Goal: Information Seeking & Learning: Learn about a topic

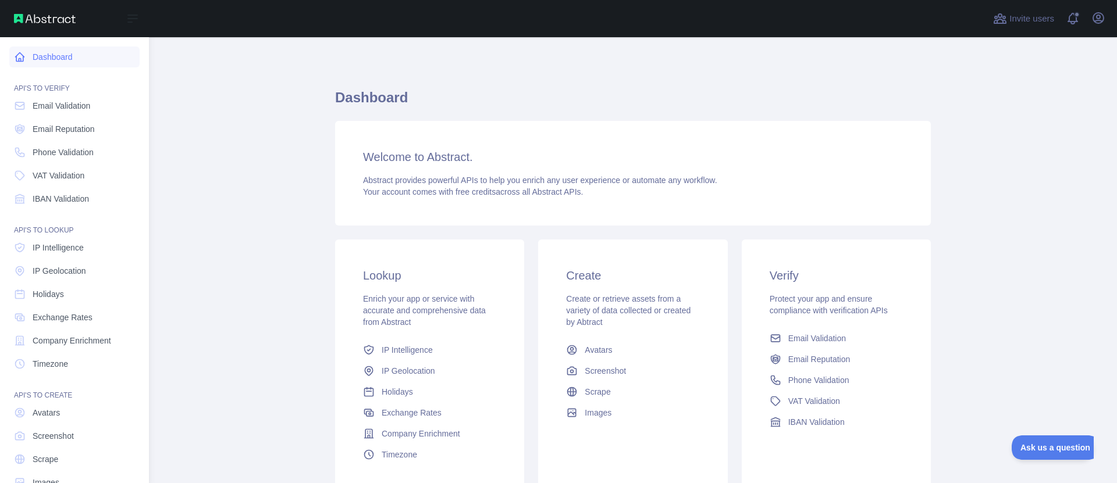
click at [67, 53] on link "Dashboard" at bounding box center [74, 57] width 130 height 21
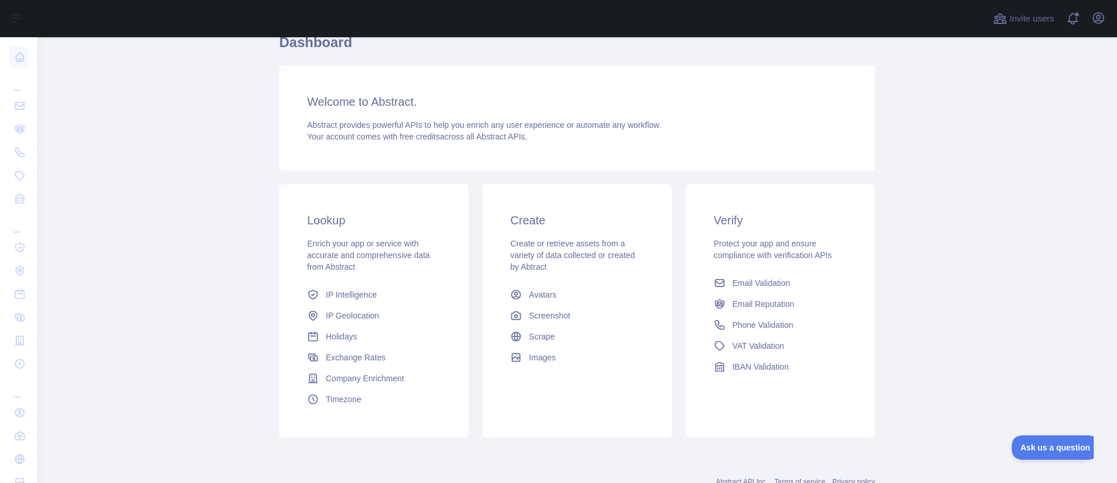
scroll to position [70, 0]
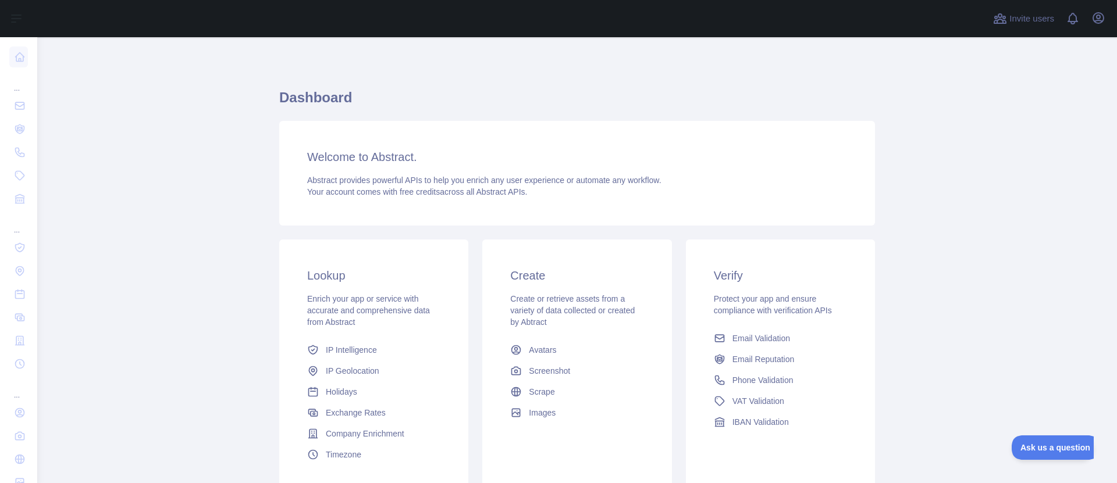
click at [441, 180] on span "Abstract provides powerful APIs to help you enrich any user experience or autom…" at bounding box center [484, 180] width 354 height 9
click at [1099, 12] on icon "button" at bounding box center [1098, 18] width 14 height 14
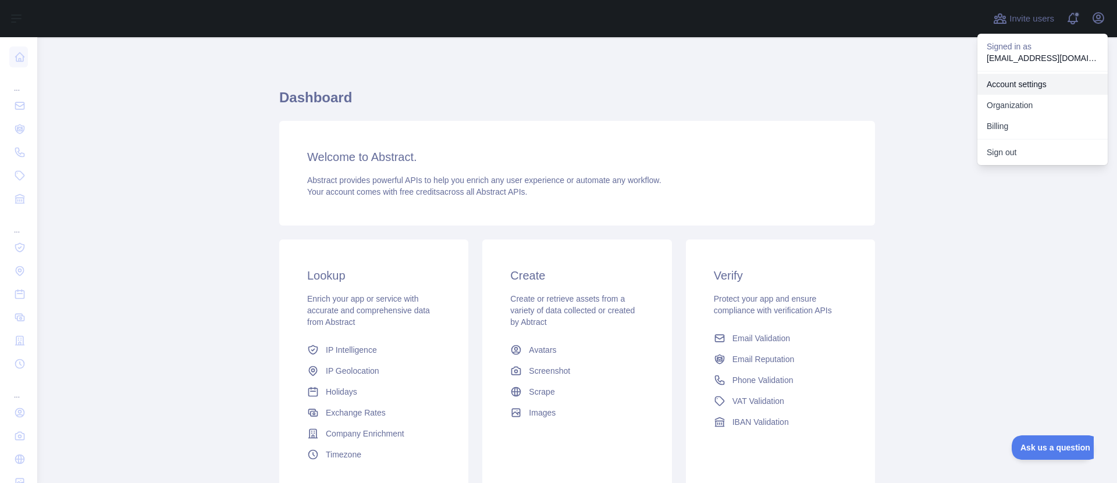
click at [1014, 84] on link "Account settings" at bounding box center [1042, 84] width 130 height 21
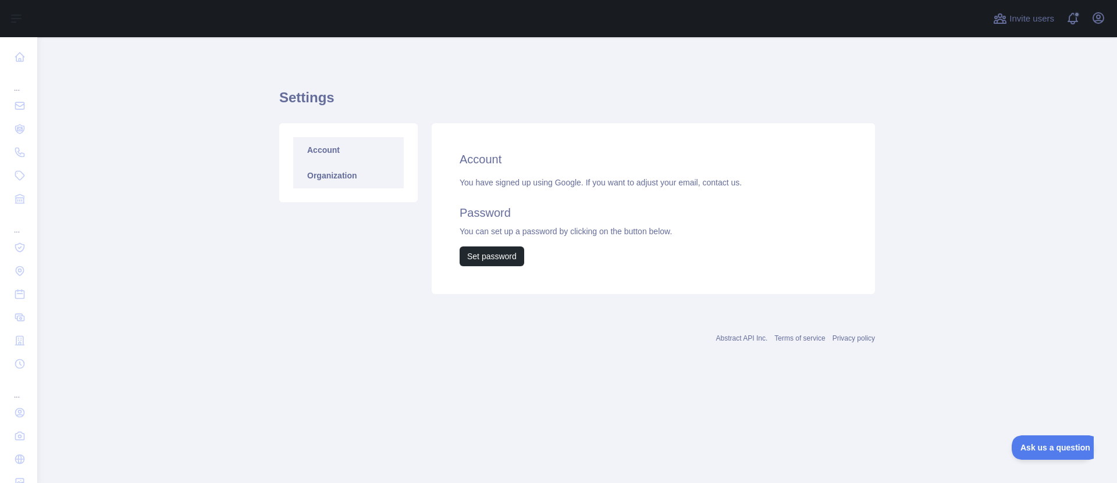
click at [321, 183] on link "Organization" at bounding box center [348, 176] width 111 height 26
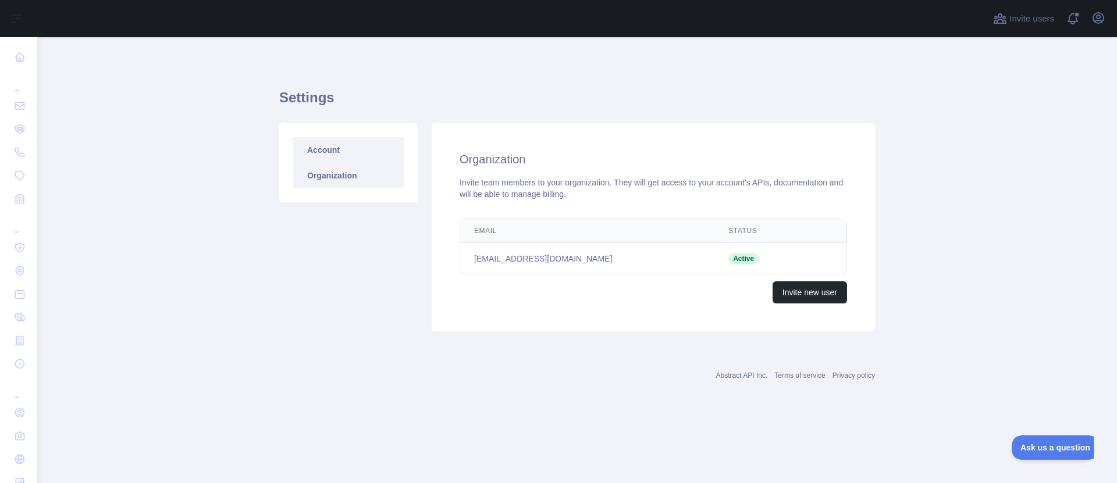
click at [318, 154] on link "Account" at bounding box center [348, 150] width 111 height 26
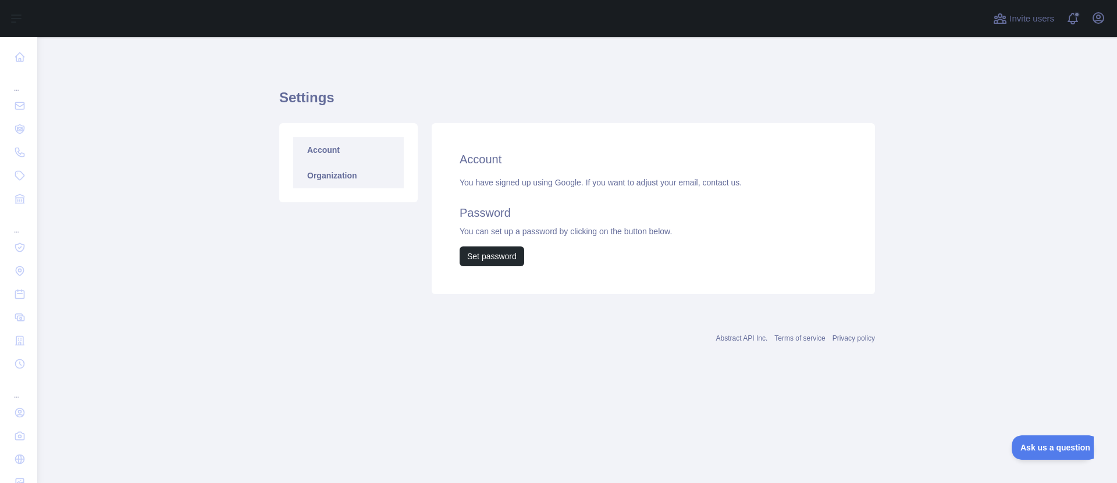
click at [318, 171] on link "Organization" at bounding box center [348, 176] width 111 height 26
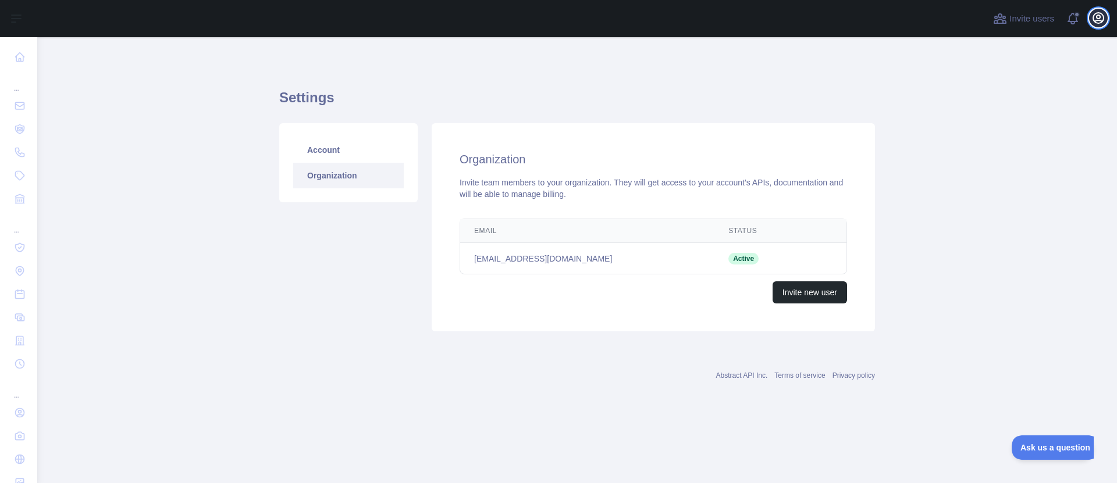
click at [1104, 15] on icon "button" at bounding box center [1098, 18] width 14 height 14
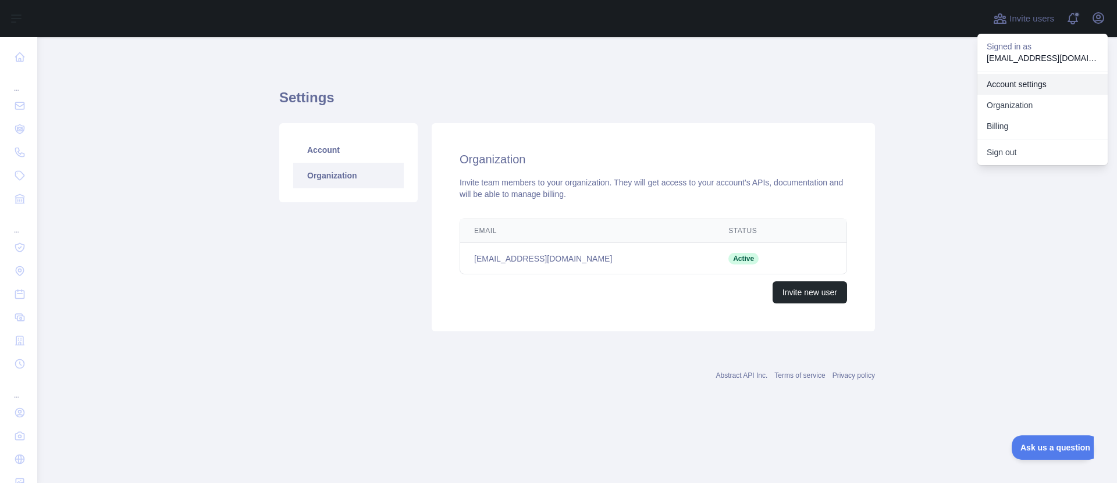
click at [1012, 88] on link "Account settings" at bounding box center [1042, 84] width 130 height 21
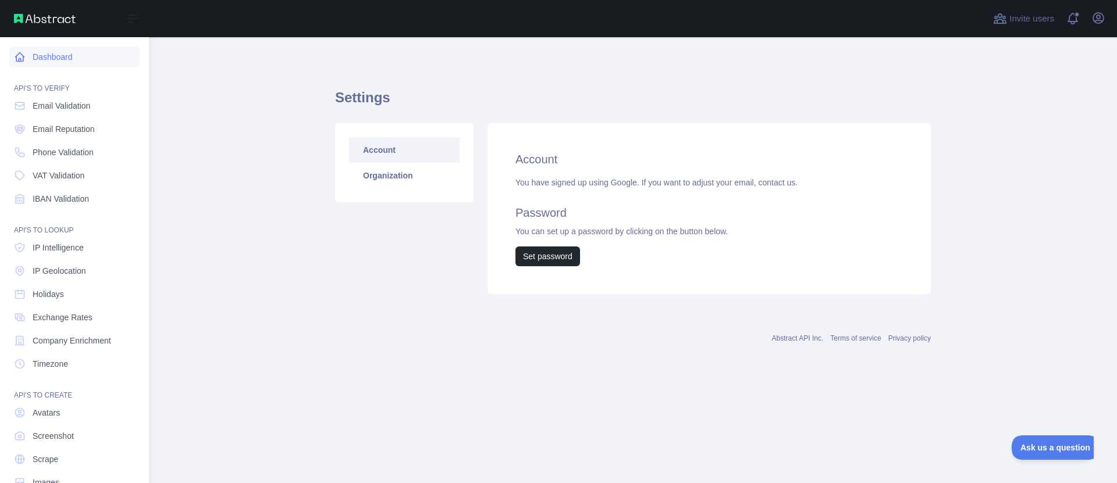
click at [53, 67] on link "Dashboard" at bounding box center [74, 57] width 130 height 21
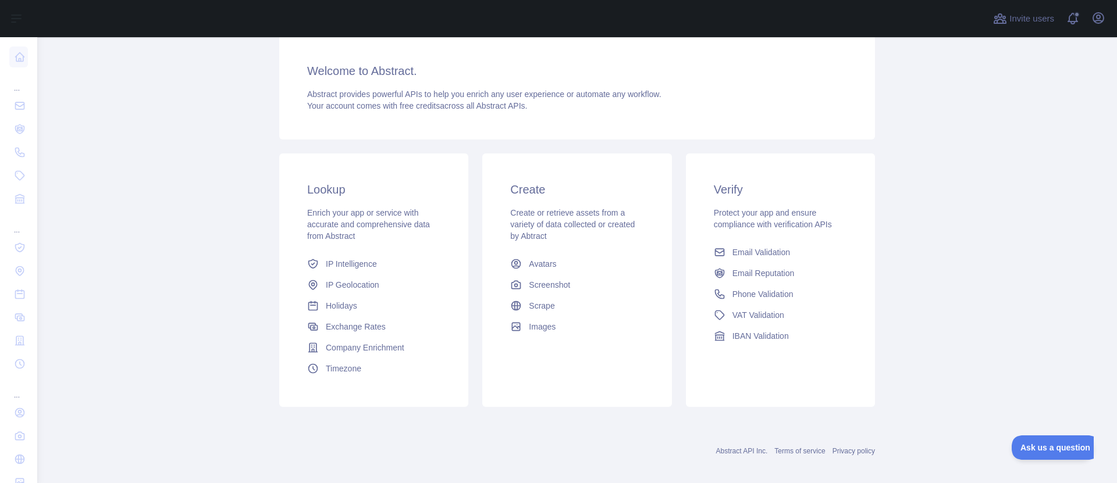
scroll to position [96, 0]
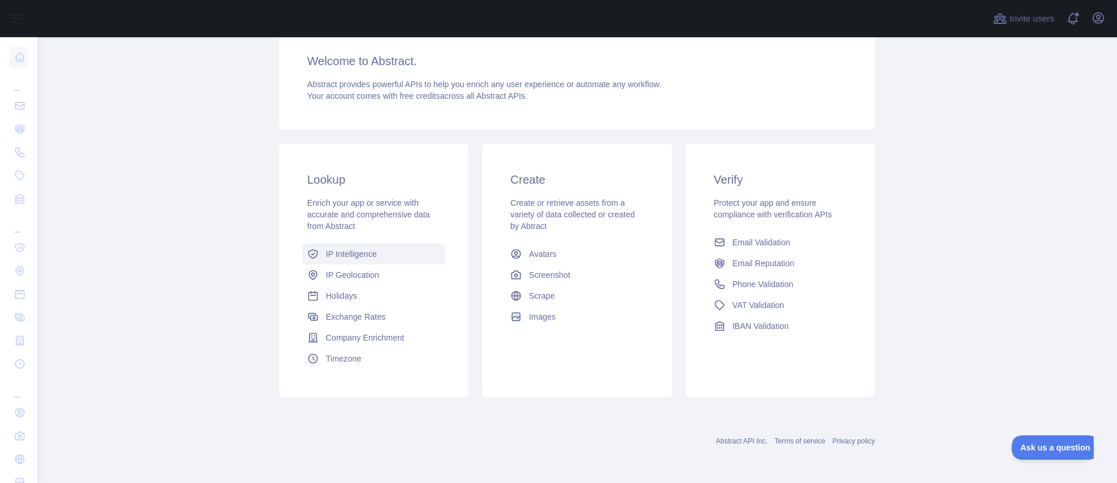
click at [347, 247] on link "IP Intelligence" at bounding box center [373, 254] width 143 height 21
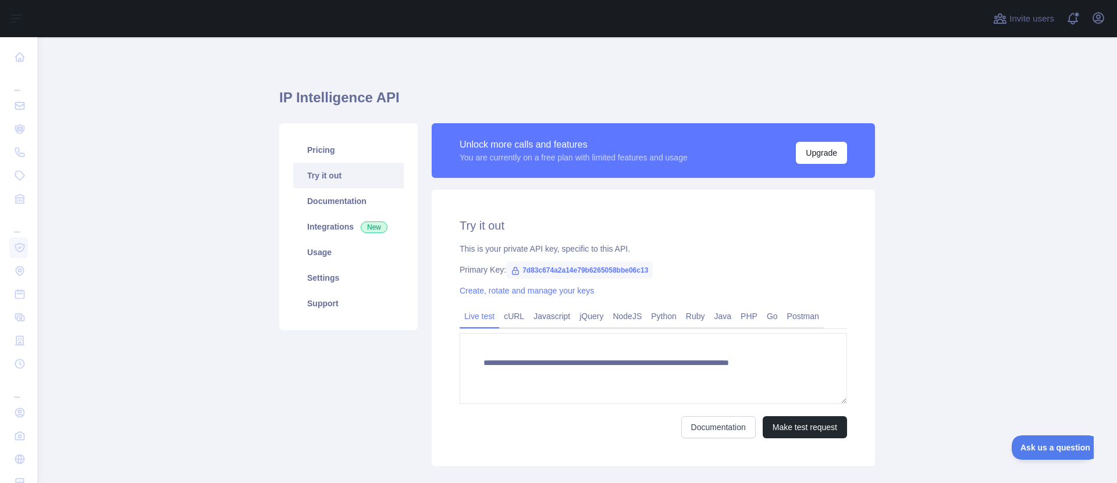
type textarea "**********"
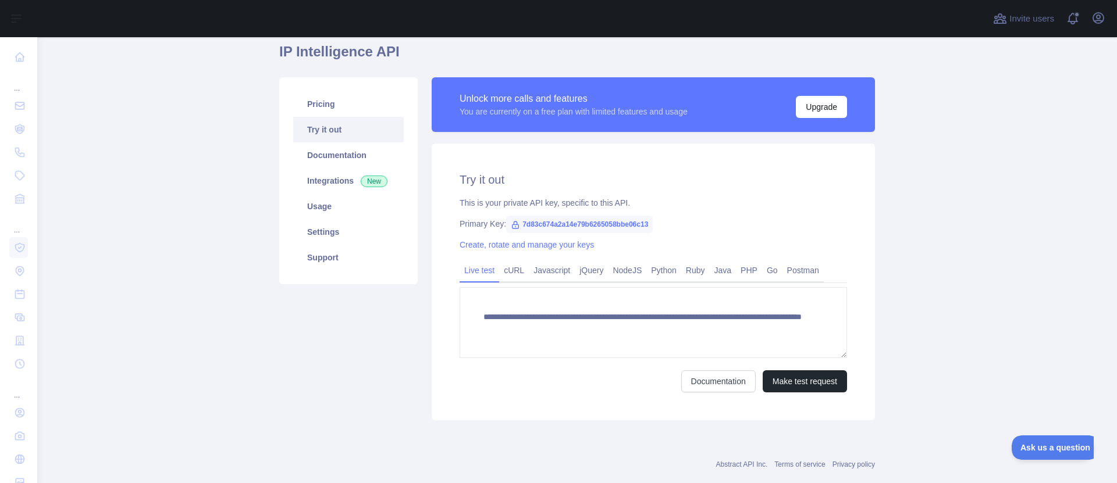
scroll to position [67, 0]
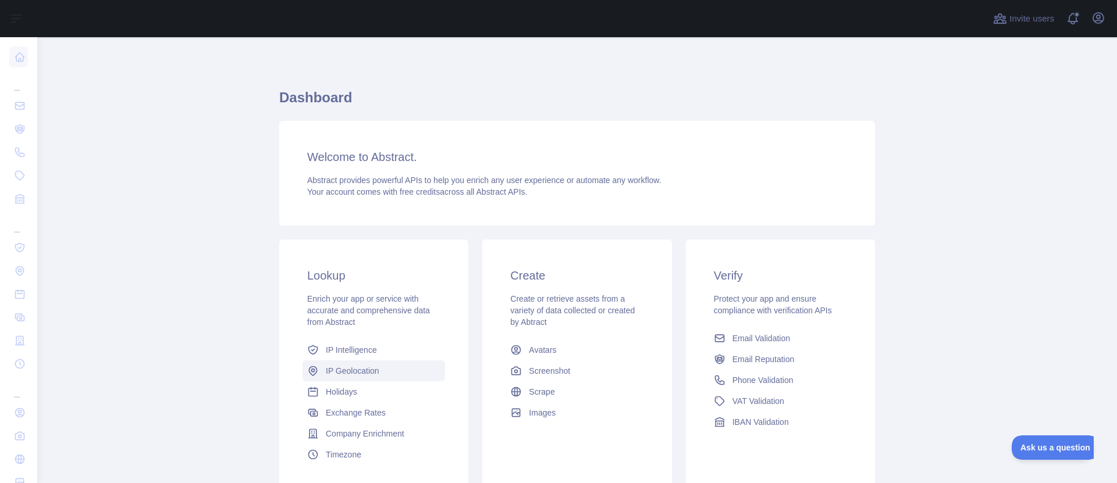
click at [359, 376] on span "IP Geolocation" at bounding box center [353, 371] width 54 height 12
click at [350, 398] on link "Holidays" at bounding box center [373, 392] width 143 height 21
click at [328, 348] on span "IP Intelligence" at bounding box center [351, 350] width 51 height 12
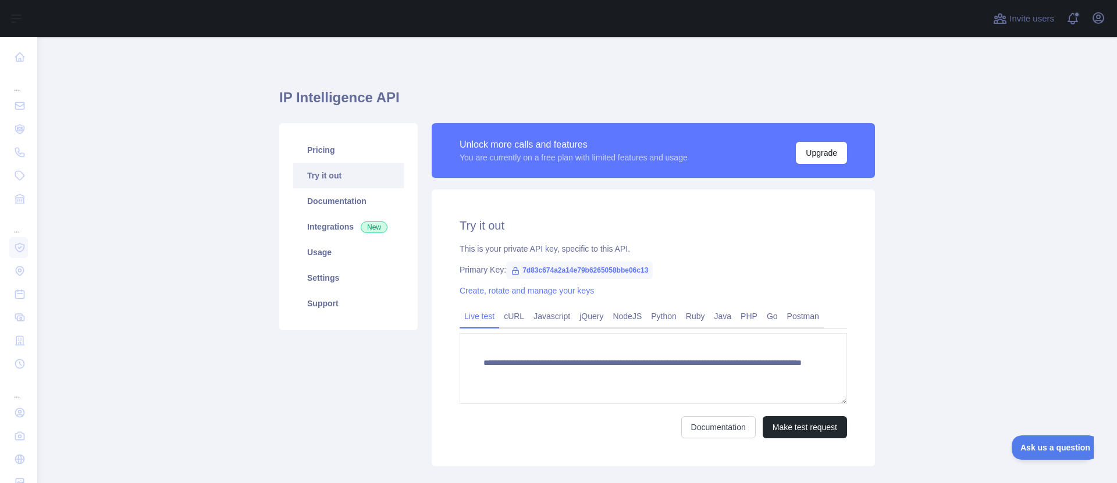
click at [576, 270] on span "7d83c674a2a14e79b6265058bbe06c13" at bounding box center [579, 270] width 147 height 17
copy span "7d83c674a2a14e79b6265058bbe06c13"
click at [467, 63] on div "**********" at bounding box center [577, 294] width 596 height 515
